Goal: Information Seeking & Learning: Check status

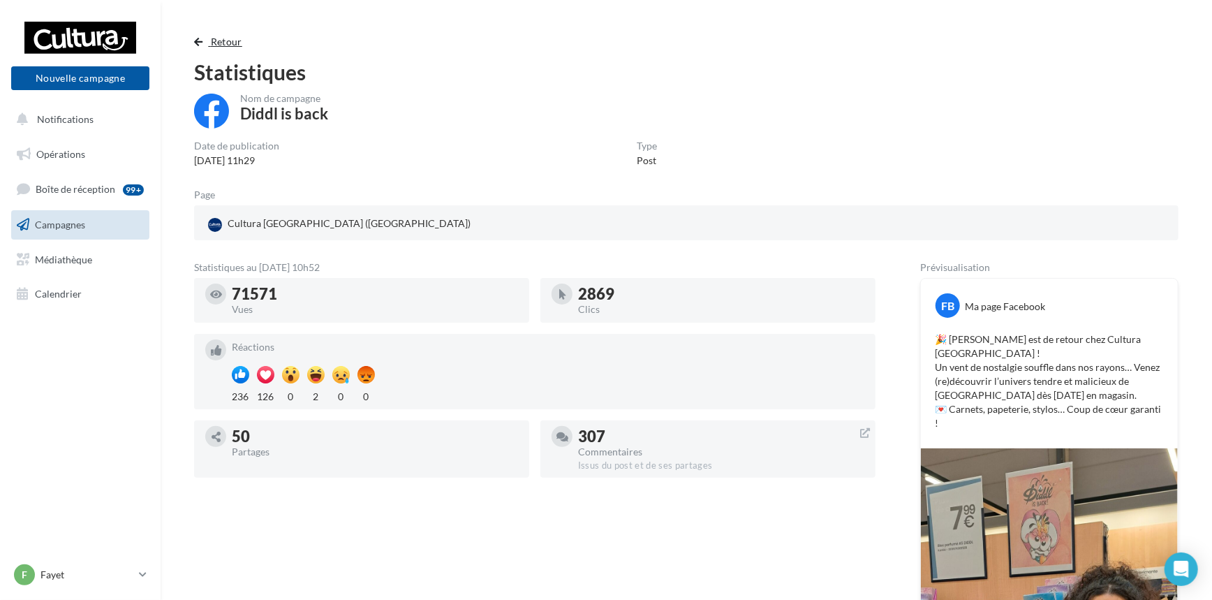
click at [221, 44] on span "Retour" at bounding box center [226, 42] width 31 height 12
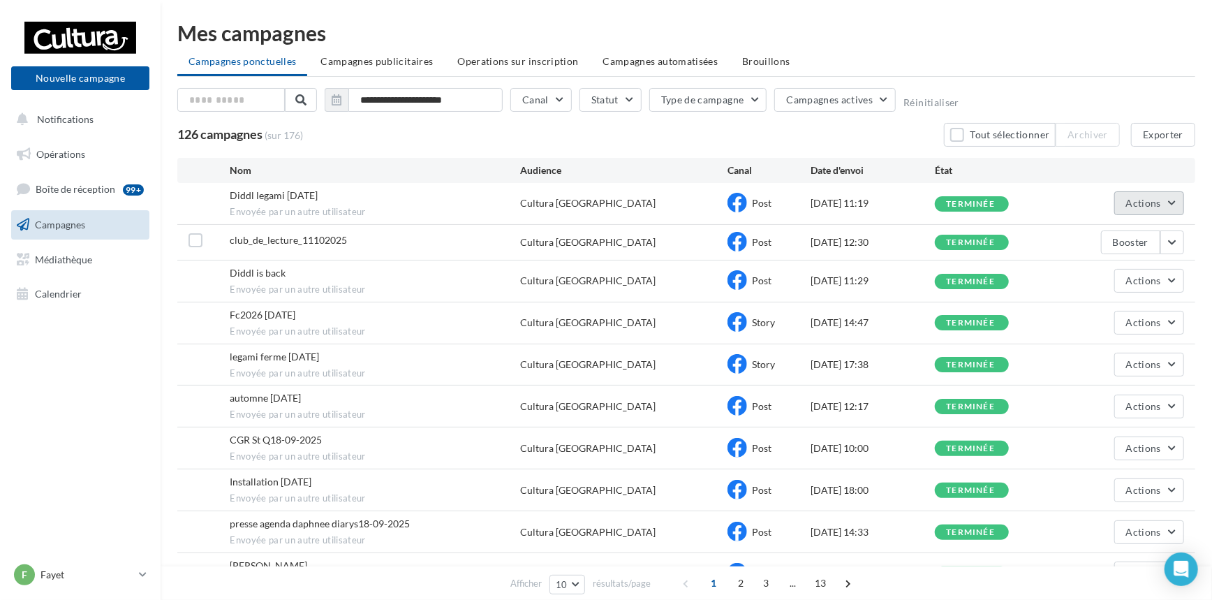
click at [1177, 204] on button "Actions" at bounding box center [1149, 203] width 70 height 24
click at [1127, 239] on button "Voir les résultats" at bounding box center [1115, 236] width 140 height 36
